Goal: Information Seeking & Learning: Compare options

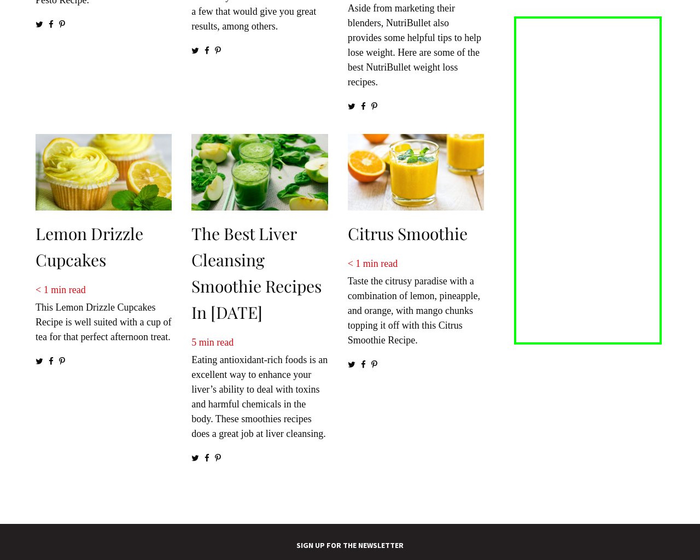
scroll to position [1689, 0]
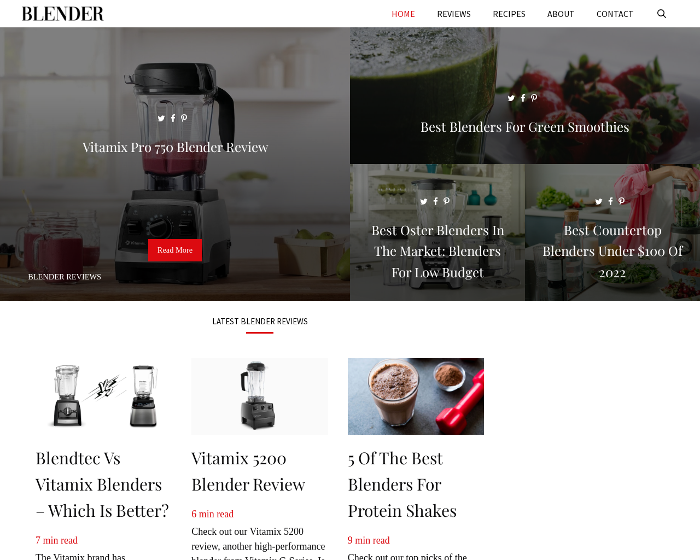
scroll to position [1503, 0]
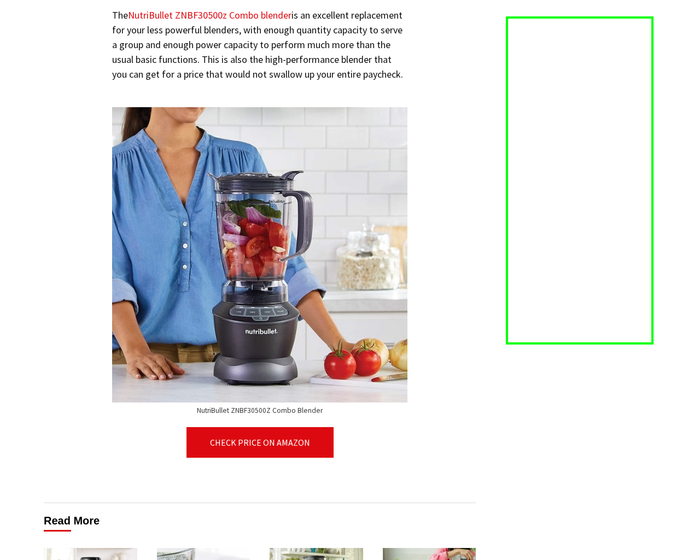
scroll to position [6257, 0]
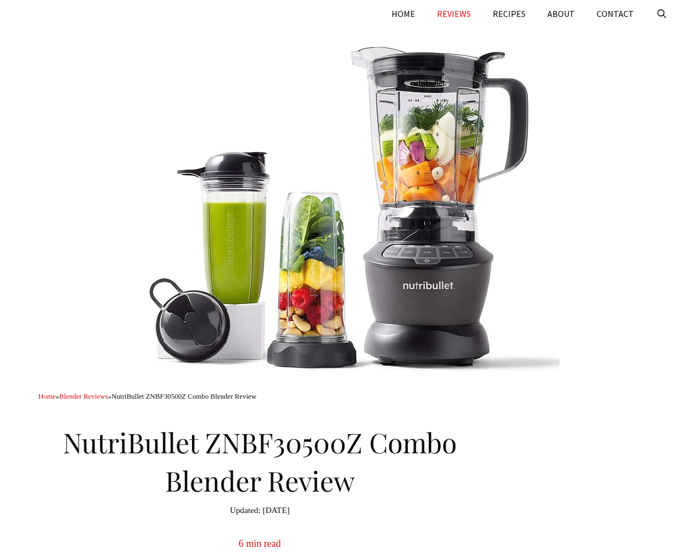
scroll to position [6465, 0]
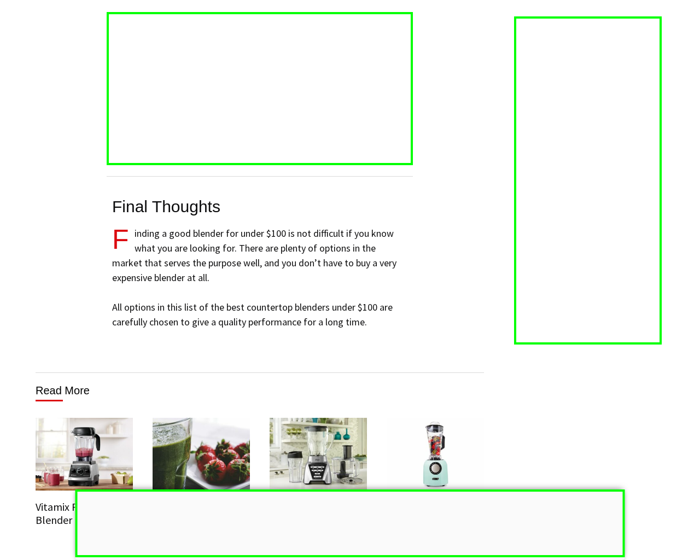
scroll to position [7289, 0]
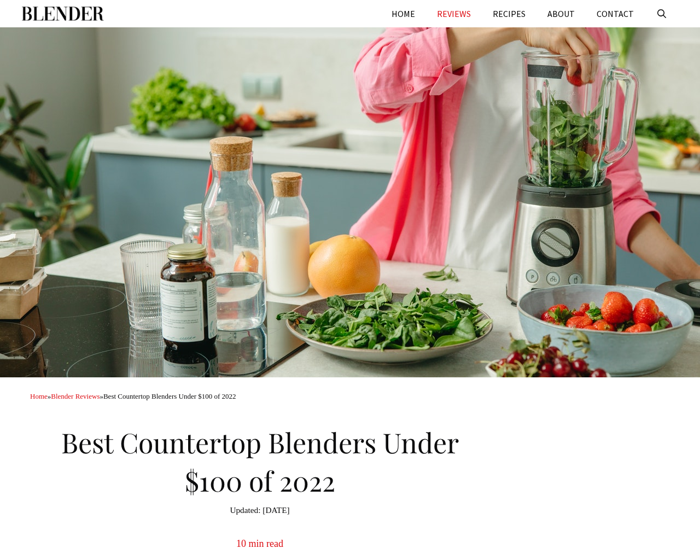
scroll to position [7300, 0]
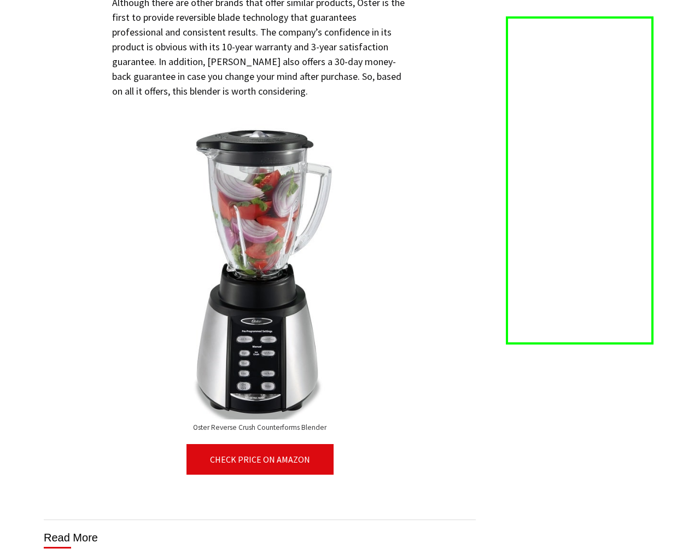
scroll to position [6817, 0]
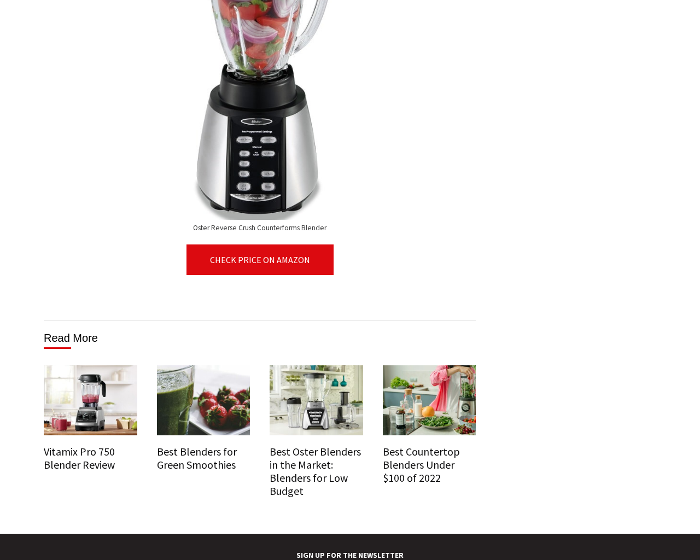
scroll to position [6883, 0]
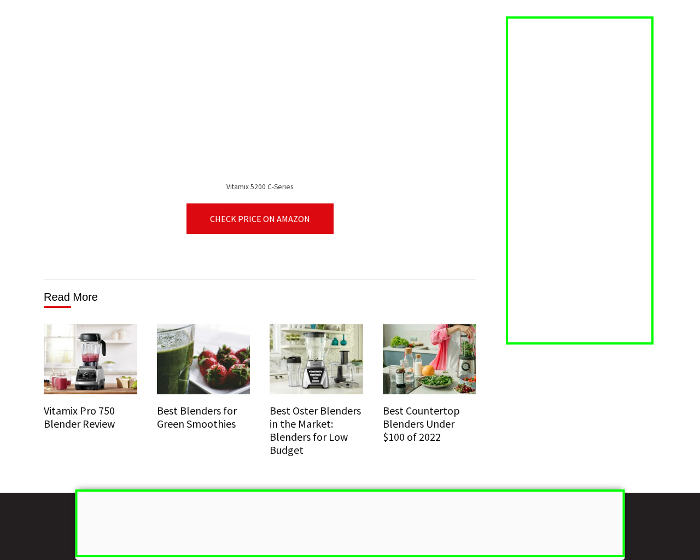
scroll to position [6949, 0]
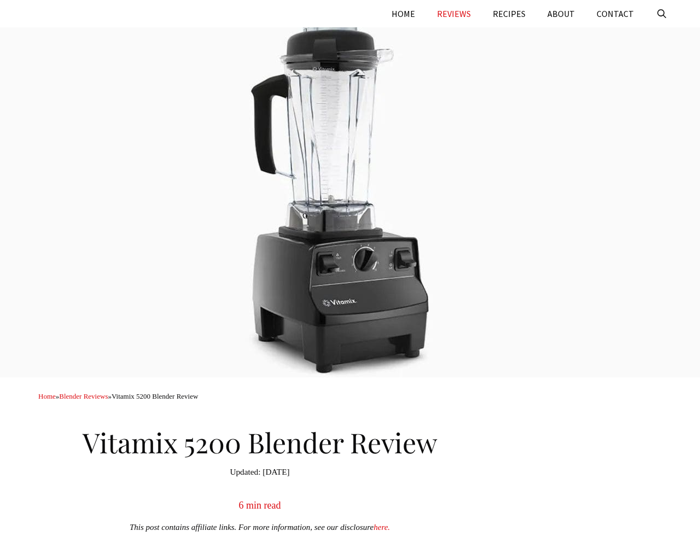
scroll to position [6963, 0]
